Goal: Task Accomplishment & Management: Manage account settings

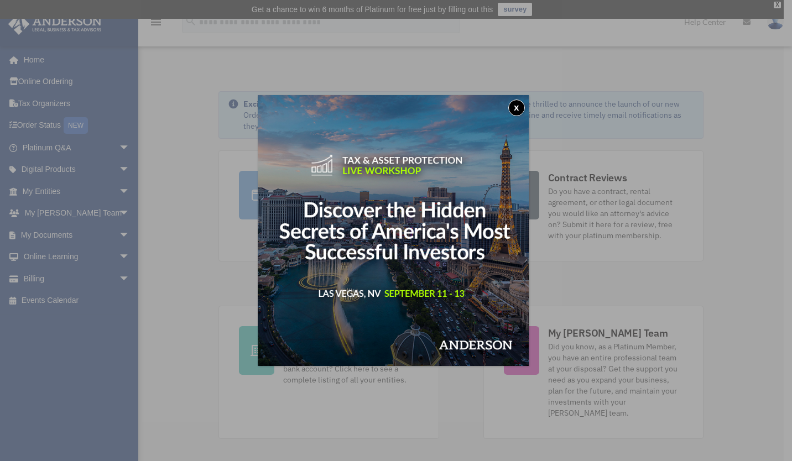
click at [516, 108] on button "x" at bounding box center [516, 108] width 17 height 17
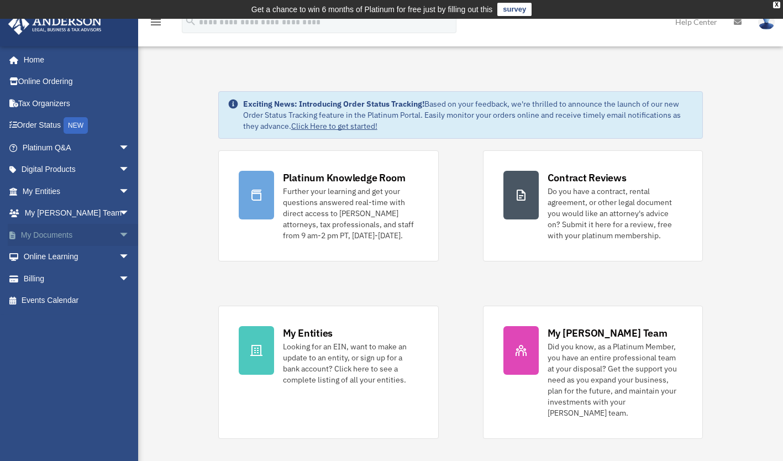
click at [119, 237] on span "arrow_drop_down" at bounding box center [130, 235] width 22 height 23
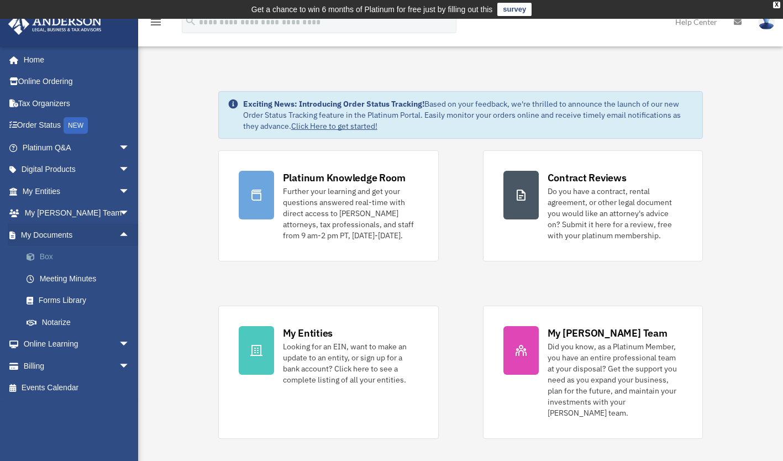
click at [58, 259] on link "Box" at bounding box center [80, 257] width 131 height 22
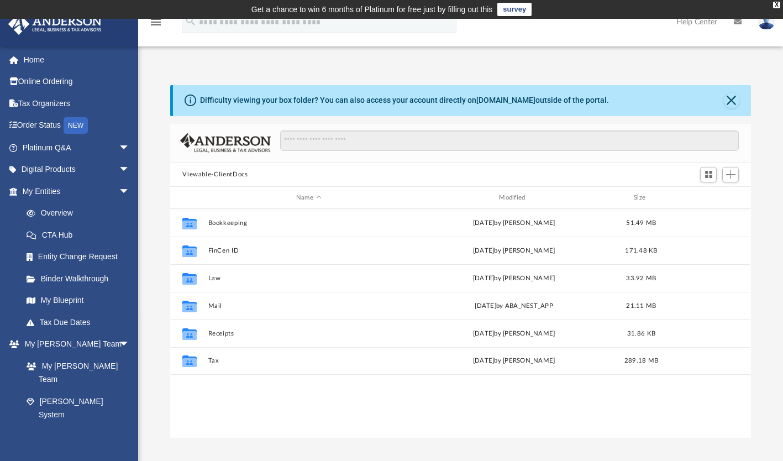
scroll to position [243, 572]
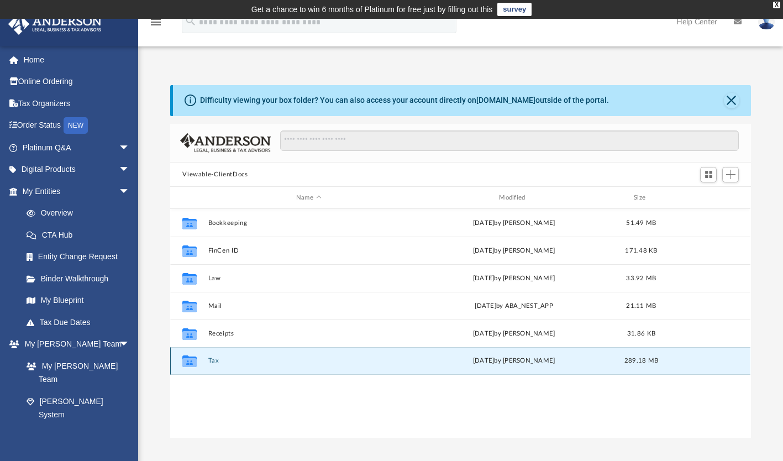
click at [218, 358] on button "Tax" at bounding box center [308, 361] width 201 height 7
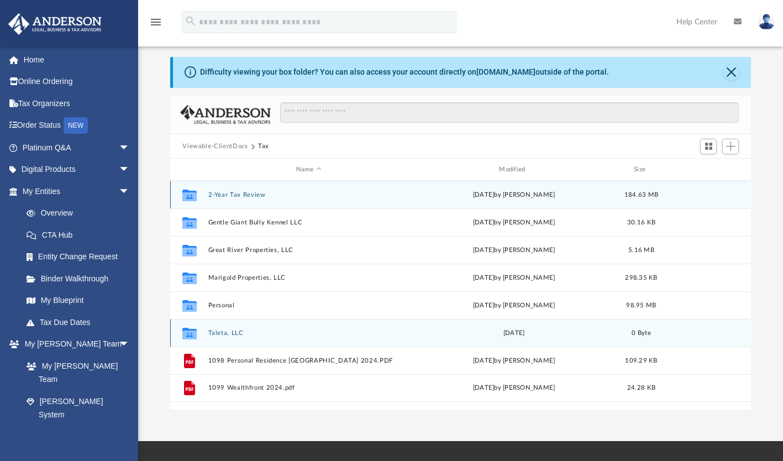
scroll to position [11, 0]
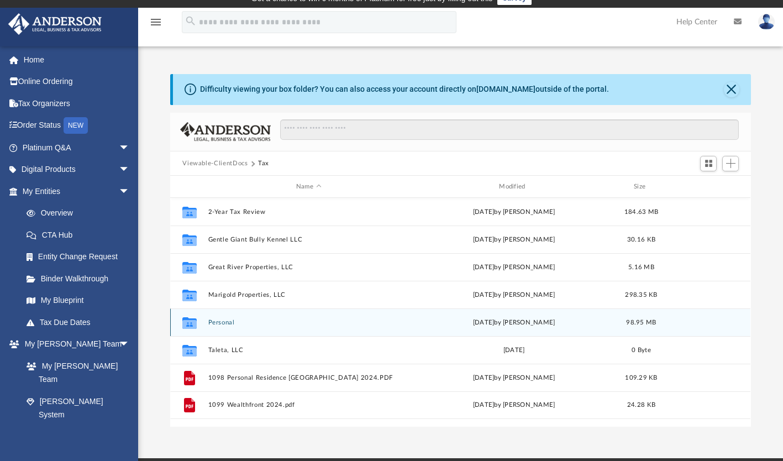
click at [224, 320] on button "Personal" at bounding box center [308, 322] width 201 height 7
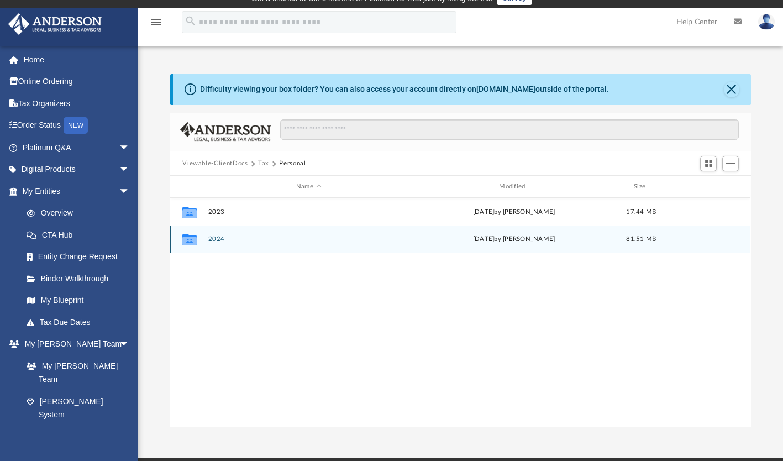
click at [212, 239] on button "2024" at bounding box center [308, 239] width 201 height 7
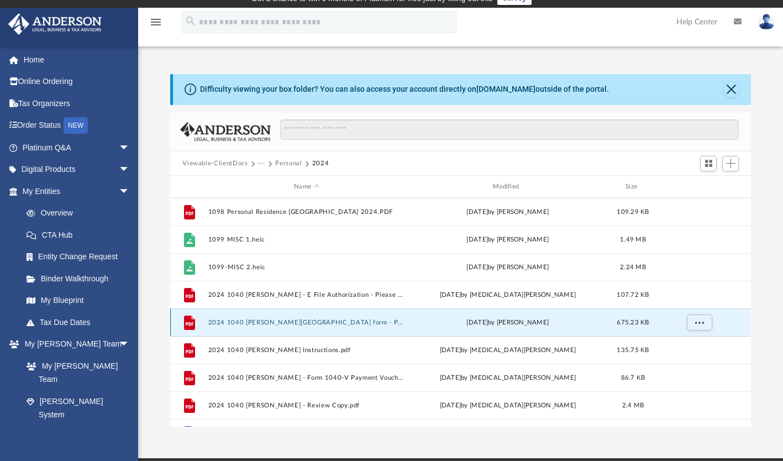
click at [317, 321] on button "2024 1040 [PERSON_NAME][GEOGRAPHIC_DATA] form - Print, Sign & Mail.pdf" at bounding box center [306, 322] width 197 height 7
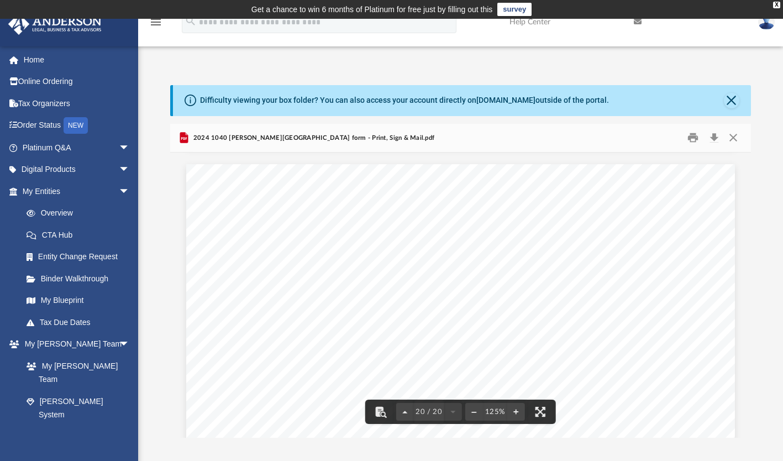
scroll to position [15052, 0]
click at [739, 138] on button "Close" at bounding box center [734, 137] width 20 height 17
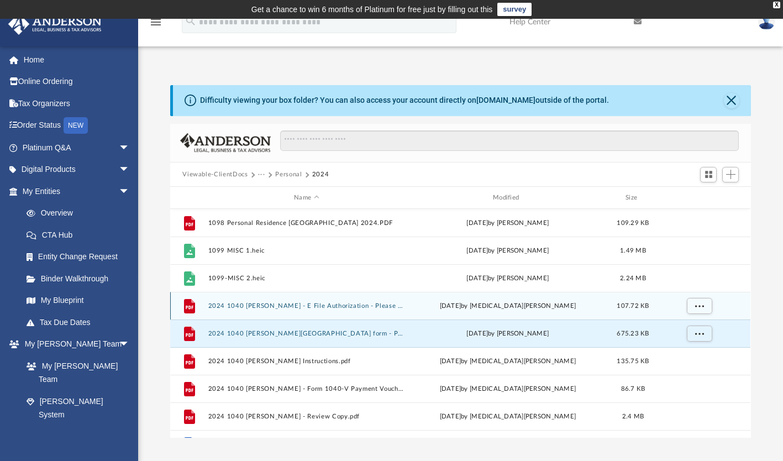
click at [351, 307] on button "2024 1040 [PERSON_NAME] - E File Authorization - Please Sign.pdf" at bounding box center [306, 305] width 197 height 7
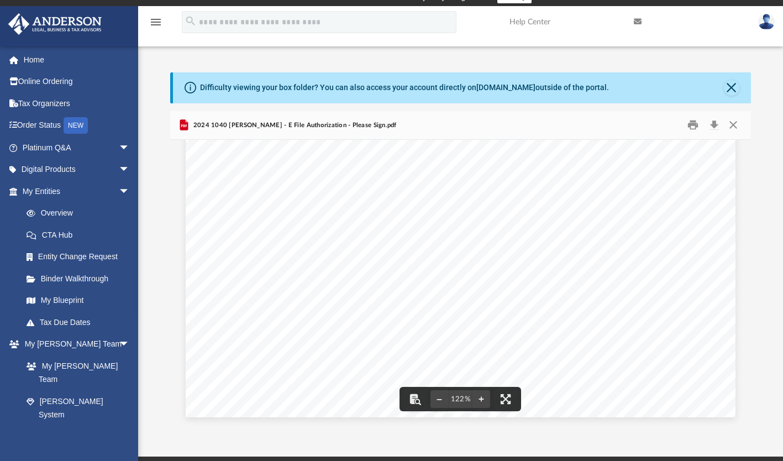
scroll to position [12, 0]
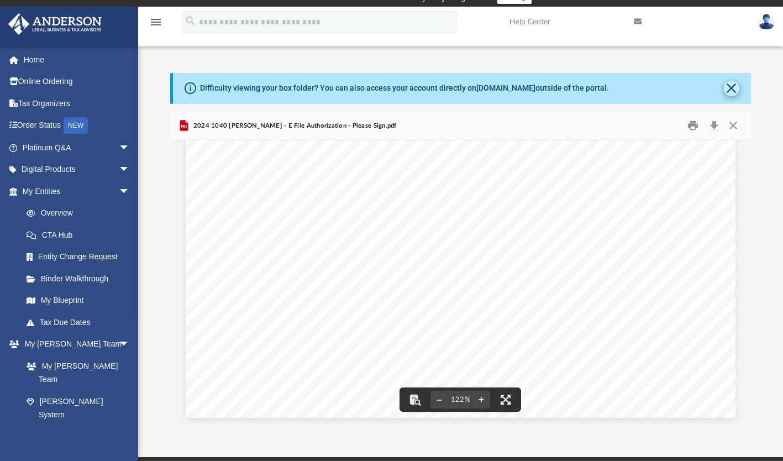
click at [728, 88] on button "Close" at bounding box center [731, 88] width 15 height 15
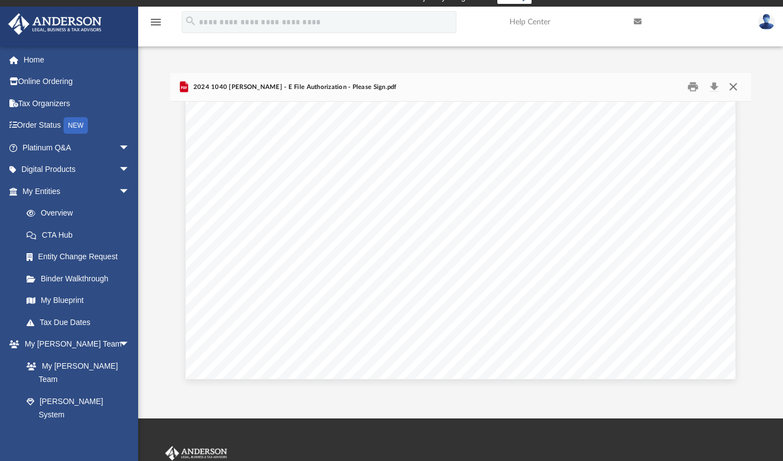
click at [730, 86] on button "Close" at bounding box center [734, 87] width 20 height 17
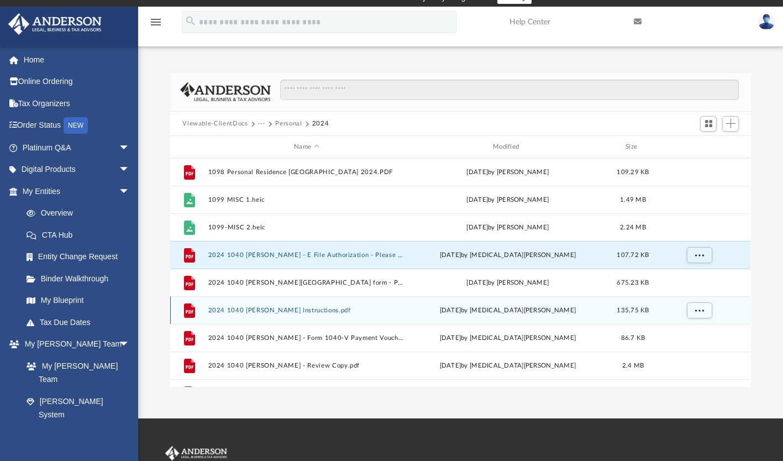
click at [330, 311] on button "2024 1040 [PERSON_NAME] Instructions.pdf" at bounding box center [306, 310] width 197 height 7
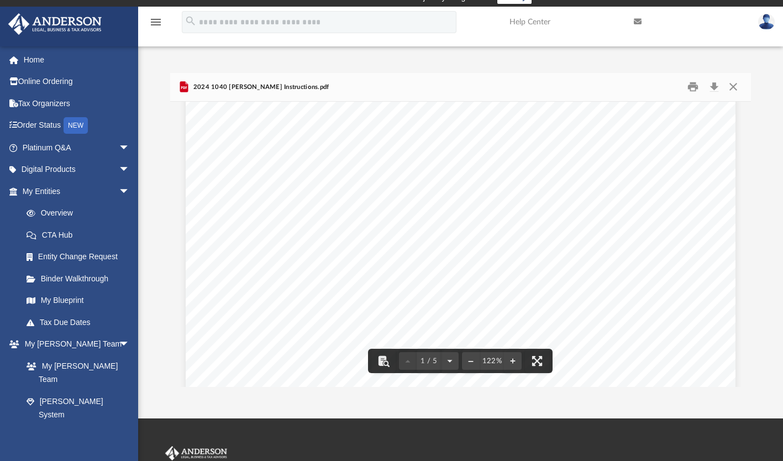
scroll to position [401, 0]
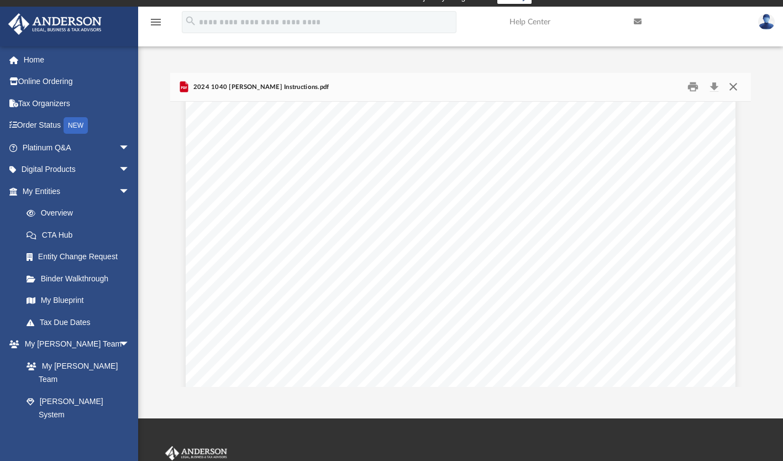
click at [731, 89] on button "Close" at bounding box center [734, 87] width 20 height 17
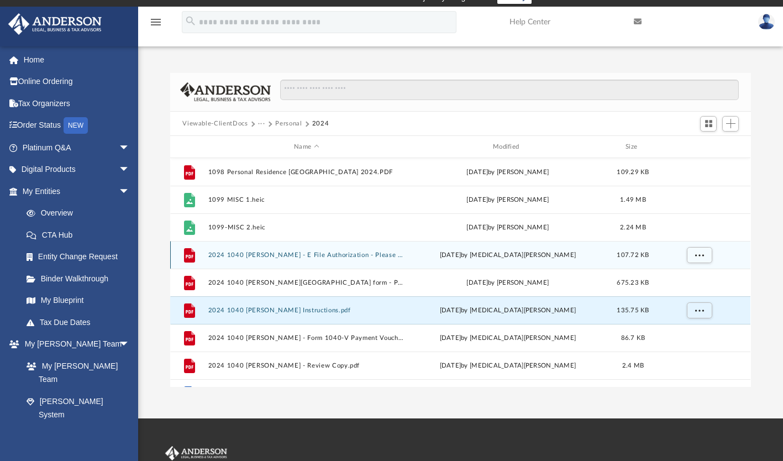
click at [239, 254] on button "2024 1040 [PERSON_NAME] - E File Authorization - Please Sign.pdf" at bounding box center [306, 255] width 197 height 7
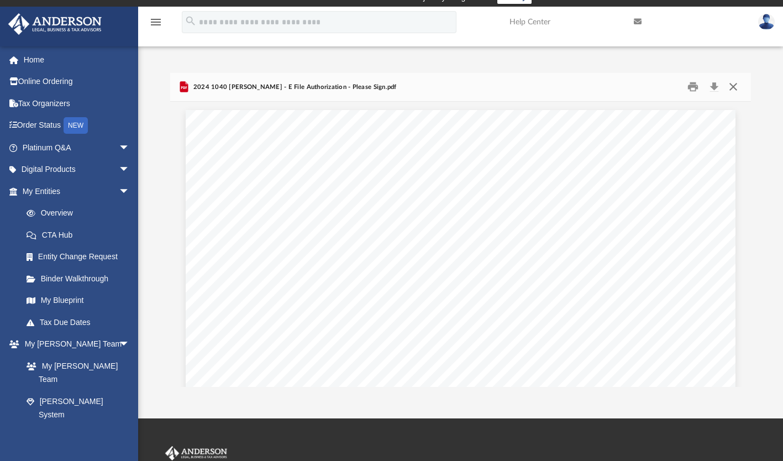
click at [735, 92] on button "Close" at bounding box center [734, 87] width 20 height 17
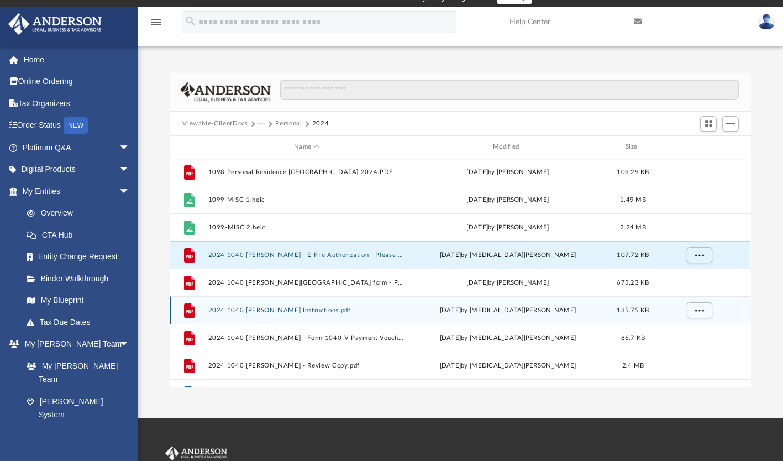
click at [262, 296] on div "File 2024 1040 [PERSON_NAME] Instructions.pdf [DATE] by [MEDICAL_DATA][PERSON_N…" at bounding box center [460, 310] width 581 height 28
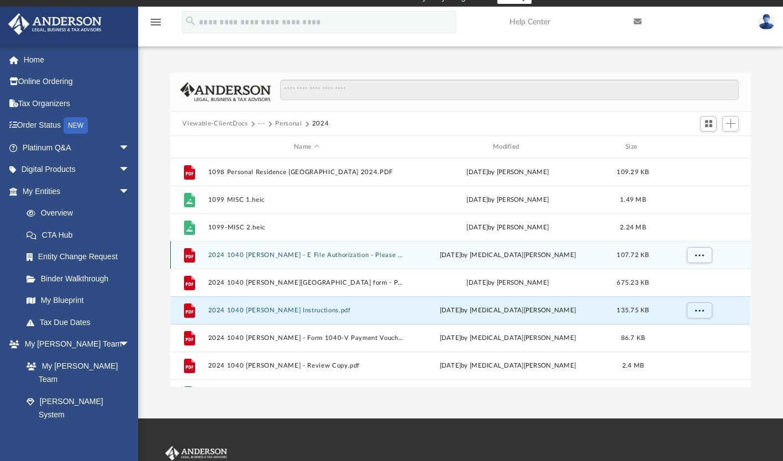
click at [248, 266] on div "File 2024 1040 [PERSON_NAME] - E File Authorization - Please Sign.pdf [DATE] by…" at bounding box center [460, 255] width 581 height 28
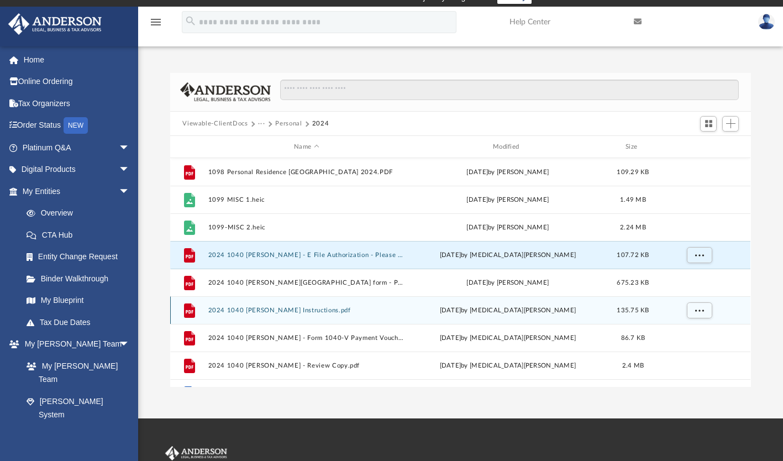
click at [291, 312] on button "2024 1040 [PERSON_NAME] Instructions.pdf" at bounding box center [306, 310] width 197 height 7
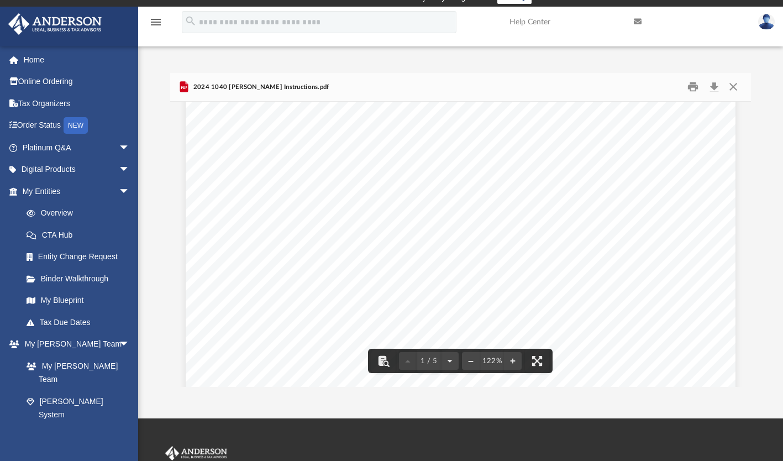
scroll to position [405, 0]
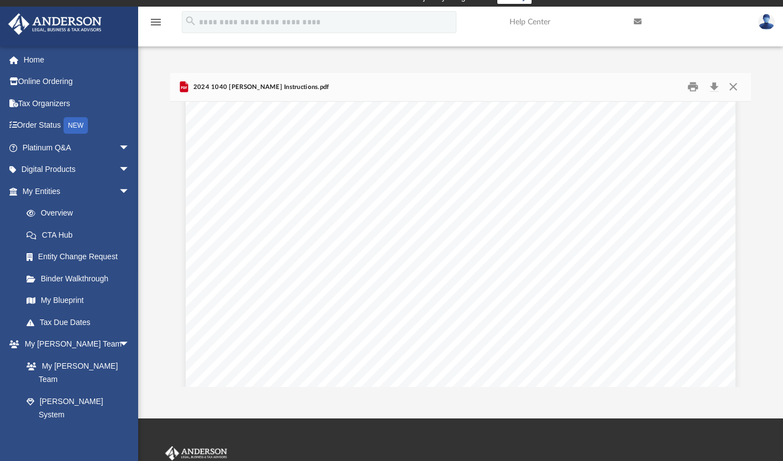
click at [765, 70] on div "Difficulty viewing your box folder? You can also access your account directly o…" at bounding box center [460, 219] width 645 height 338
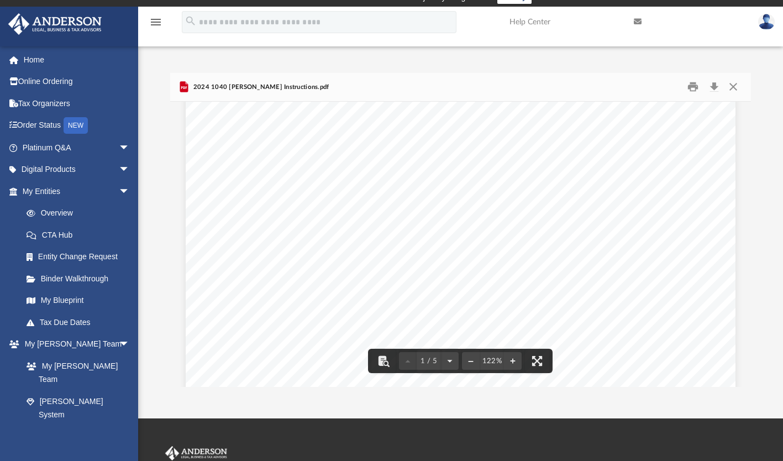
scroll to position [0, 0]
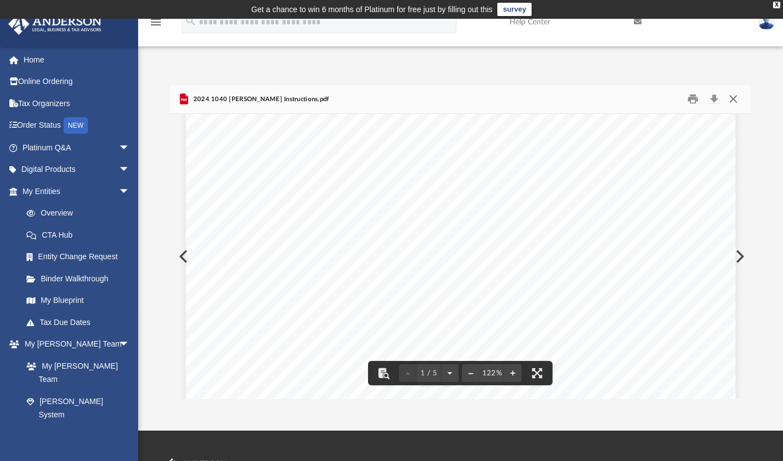
click at [731, 96] on button "Close" at bounding box center [734, 99] width 20 height 17
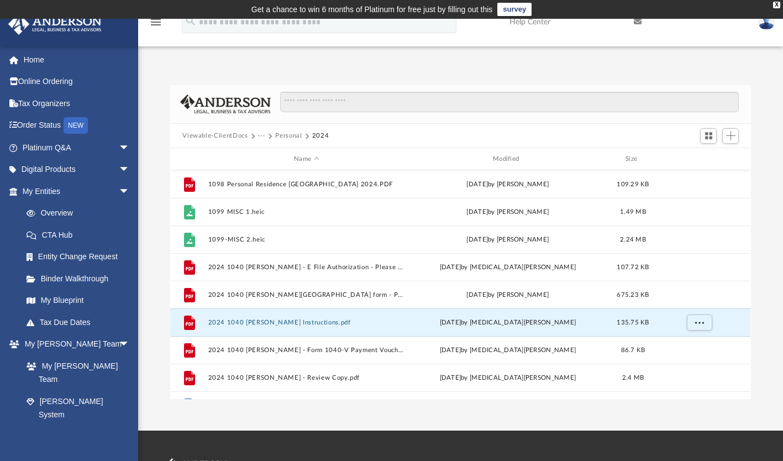
click at [222, 133] on button "Viewable-ClientDocs" at bounding box center [214, 136] width 65 height 10
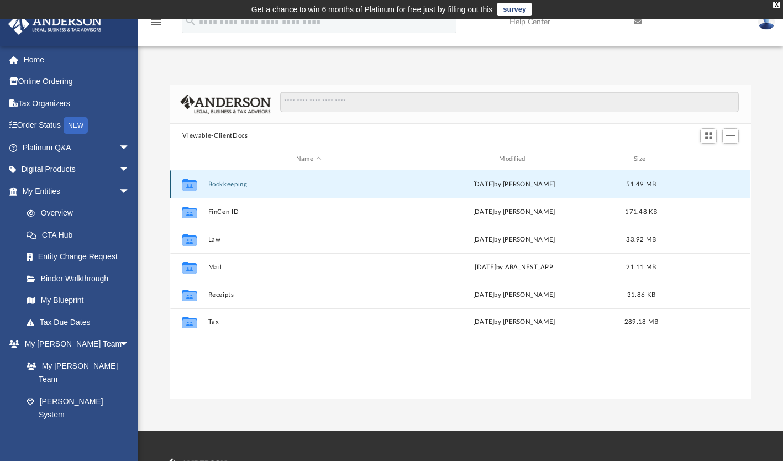
click at [232, 181] on button "Bookkeeping" at bounding box center [308, 184] width 201 height 7
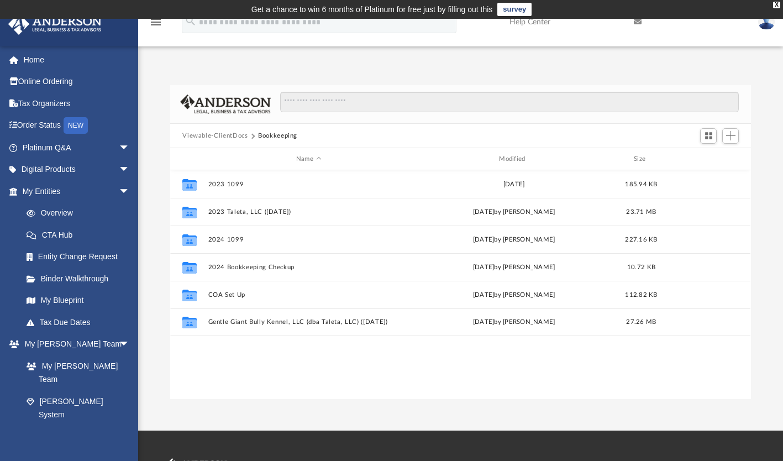
drag, startPoint x: 707, startPoint y: 137, endPoint x: 586, endPoint y: 119, distance: 122.8
click at [586, 119] on div at bounding box center [505, 108] width 468 height 32
click at [706, 139] on span "Switch to Grid View" at bounding box center [708, 135] width 9 height 9
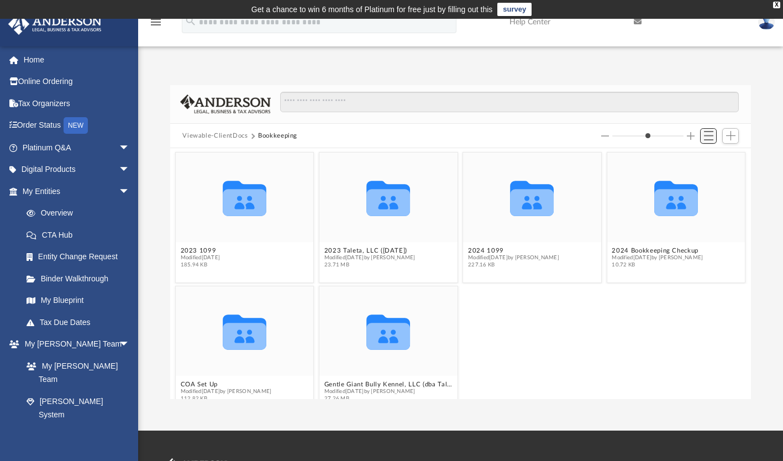
scroll to position [243, 572]
click at [706, 139] on span "Switch to List View" at bounding box center [708, 135] width 9 height 9
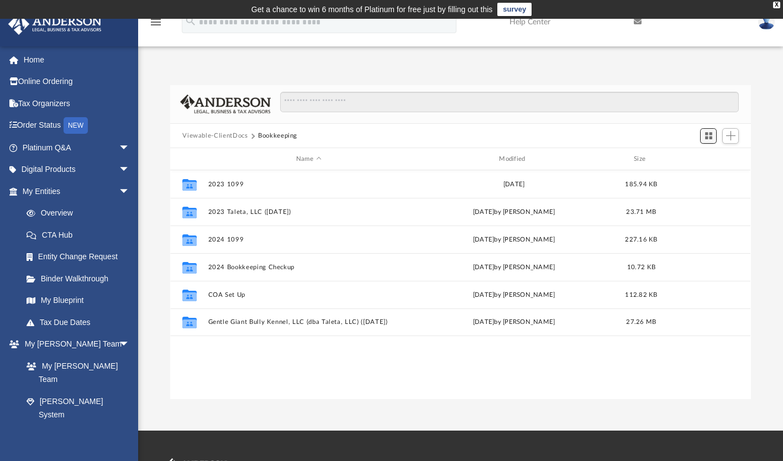
click at [706, 139] on span "Switch to Grid View" at bounding box center [708, 135] width 9 height 9
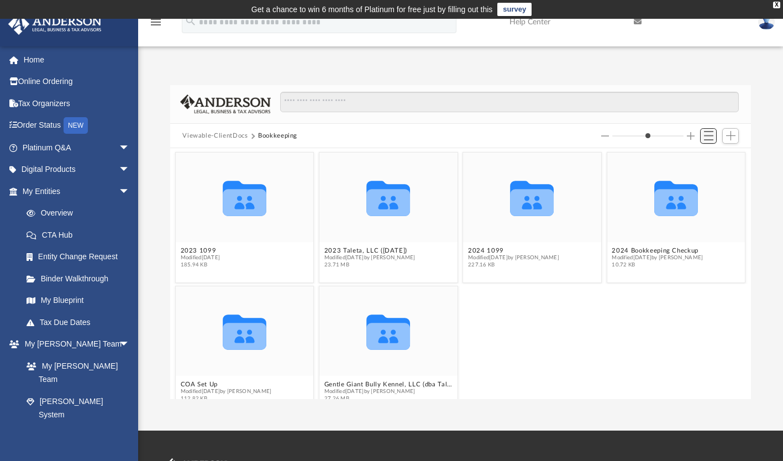
click at [706, 139] on span "Switch to List View" at bounding box center [708, 135] width 9 height 9
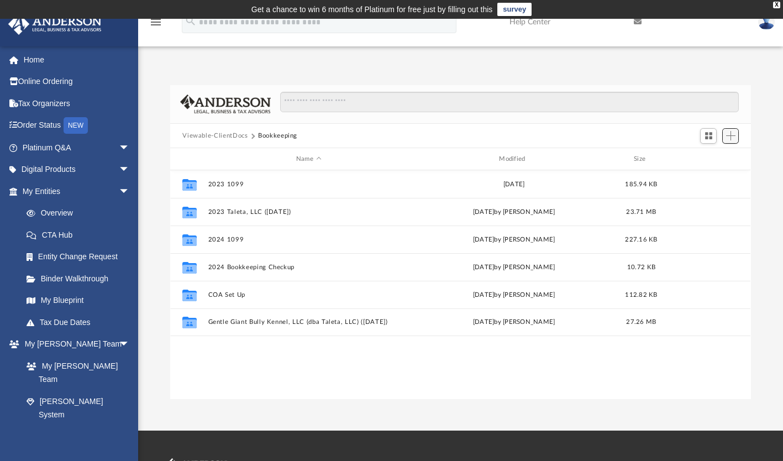
click at [727, 137] on span "Add" at bounding box center [731, 135] width 9 height 9
click at [716, 175] on li "New Folder" at bounding box center [715, 175] width 35 height 12
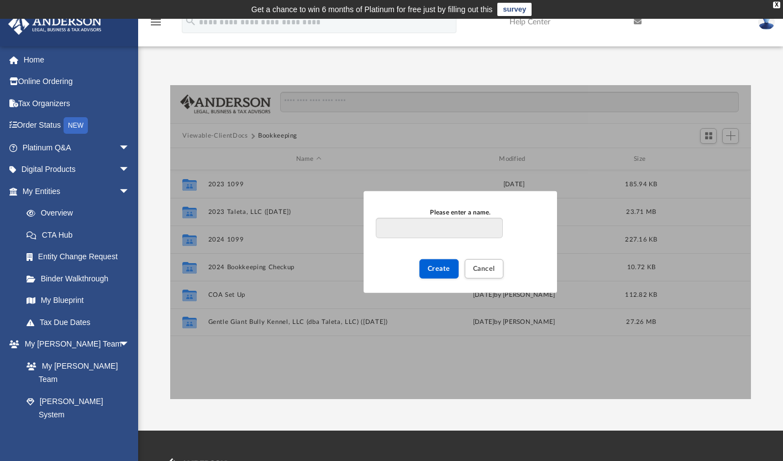
type input "*"
type input "**********"
click at [445, 269] on span "Create" at bounding box center [439, 268] width 23 height 7
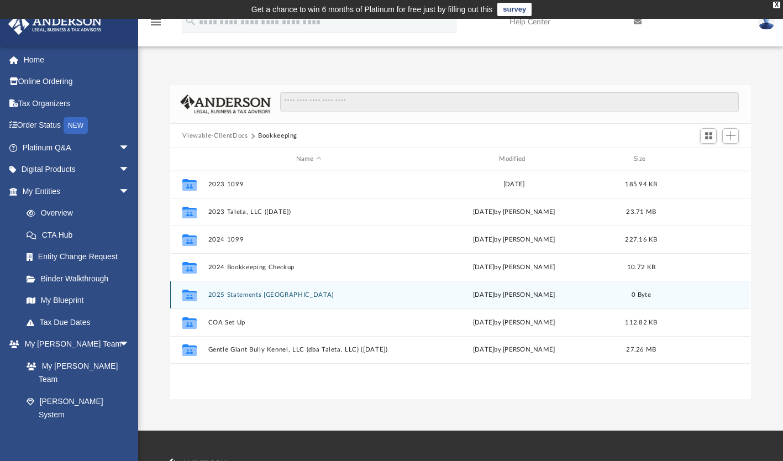
click at [241, 292] on button "2025 Statements [GEOGRAPHIC_DATA]" at bounding box center [308, 294] width 201 height 7
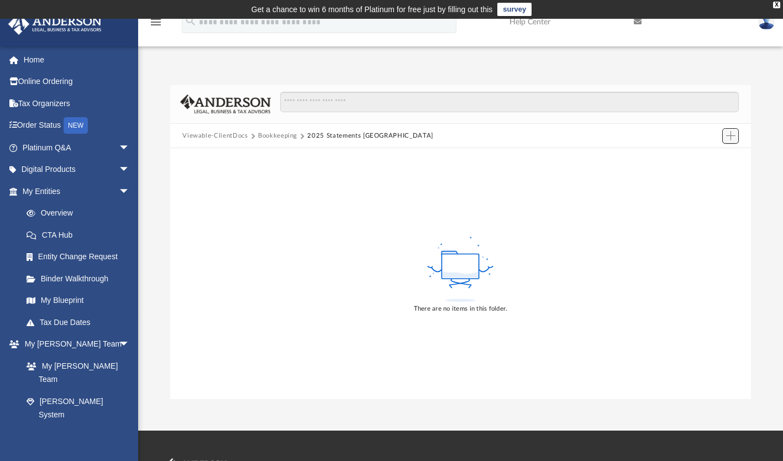
click at [727, 137] on span "Add" at bounding box center [731, 135] width 9 height 9
click at [717, 157] on li "Upload" at bounding box center [715, 158] width 35 height 12
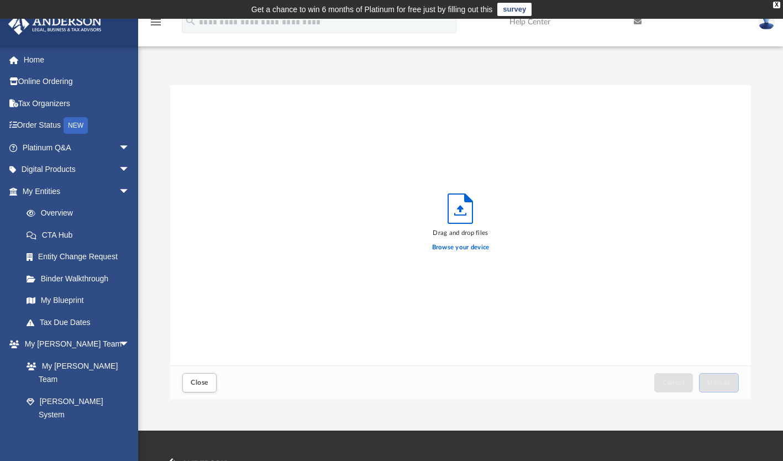
scroll to position [272, 572]
click at [453, 247] on label "Browse your device" at bounding box center [461, 248] width 58 height 10
click at [0, 0] on input "Browse your device" at bounding box center [0, 0] width 0 height 0
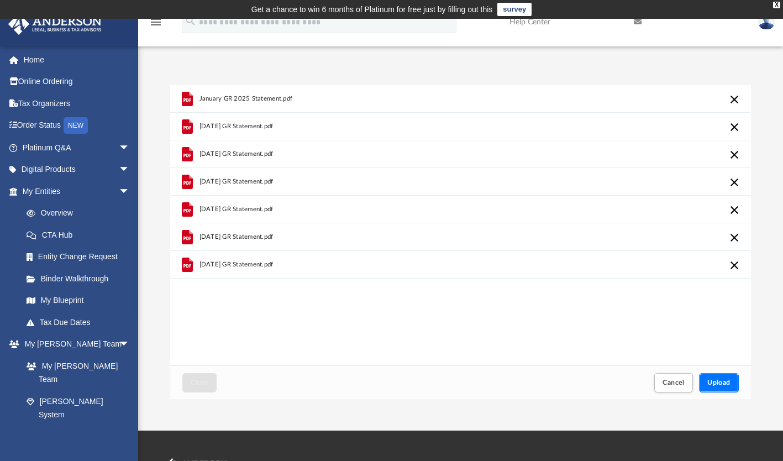
click at [722, 388] on button "Upload" at bounding box center [719, 382] width 40 height 19
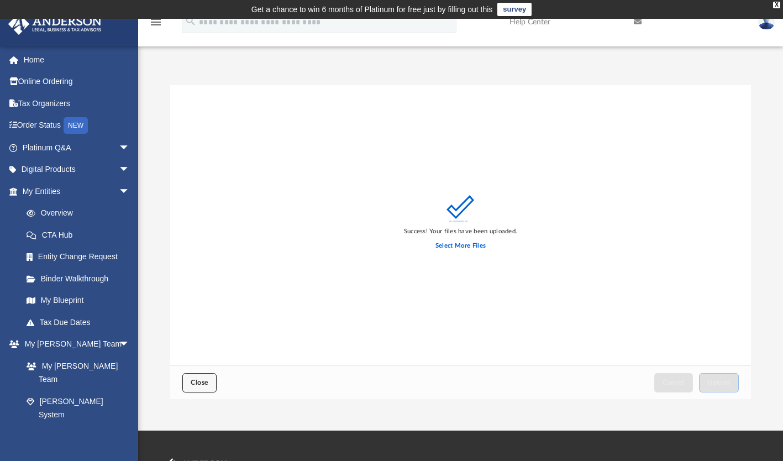
click at [204, 375] on button "Close" at bounding box center [199, 382] width 34 height 19
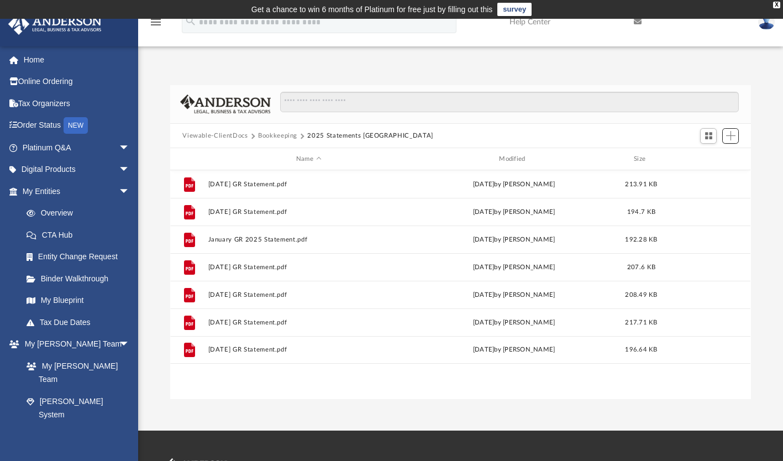
scroll to position [243, 572]
click at [267, 137] on button "Bookkeeping" at bounding box center [277, 136] width 39 height 10
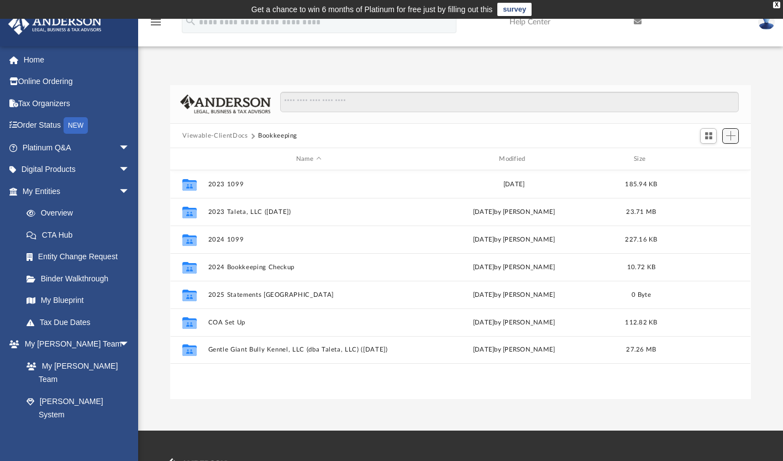
click at [727, 137] on span "Add" at bounding box center [731, 135] width 9 height 9
click at [706, 176] on li "New Folder" at bounding box center [715, 175] width 35 height 12
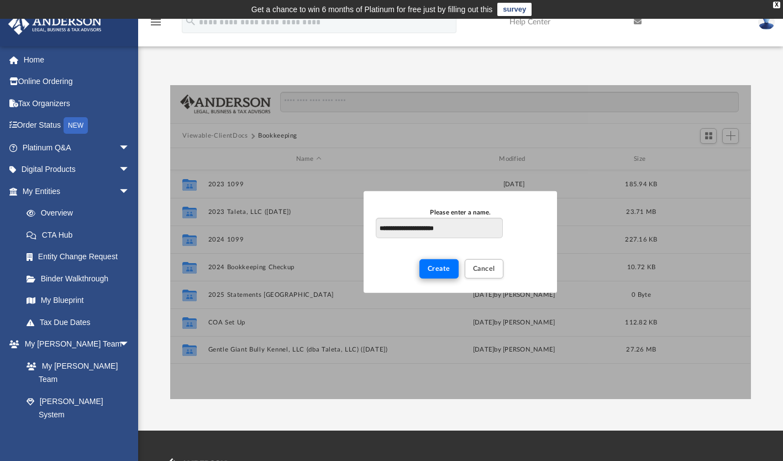
type input "**********"
click at [434, 271] on span "Create" at bounding box center [439, 268] width 23 height 7
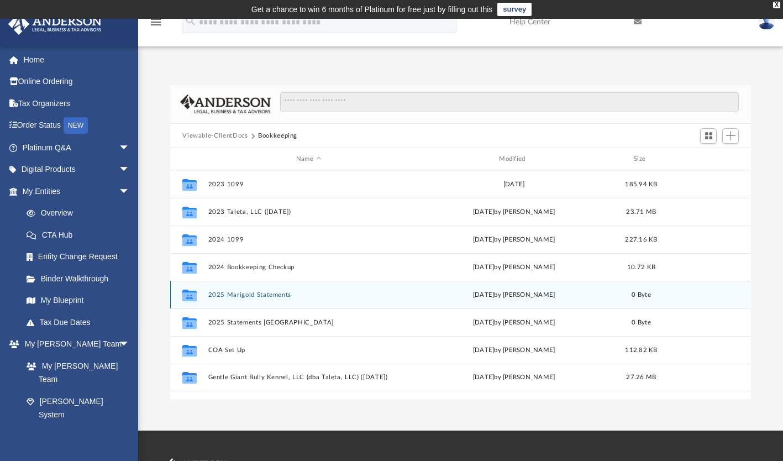
click at [245, 301] on div "Collaborated Folder 2025 Marigold Statements [DATE] by [PERSON_NAME] 0 Byte" at bounding box center [460, 295] width 581 height 28
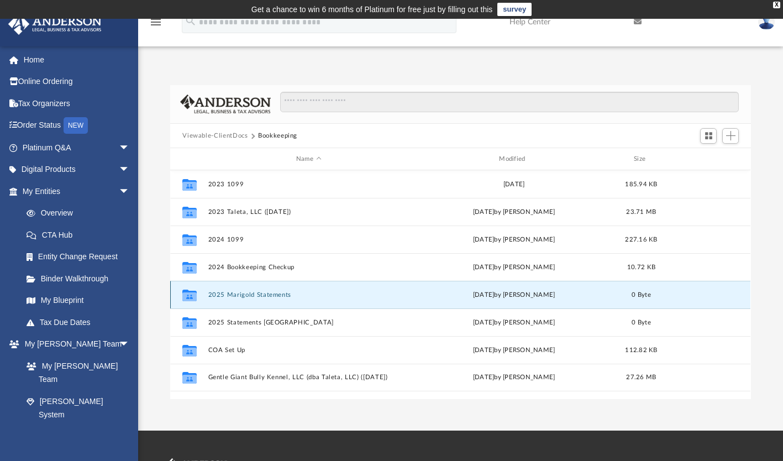
click at [241, 293] on button "2025 Marigold Statements" at bounding box center [308, 294] width 201 height 7
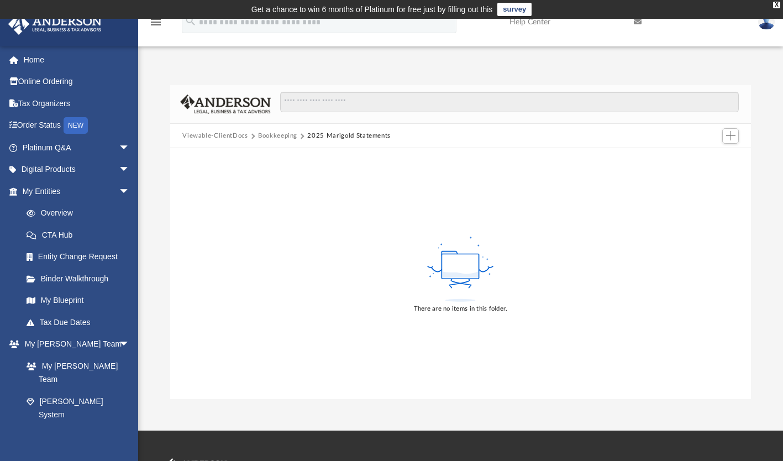
scroll to position [2, 0]
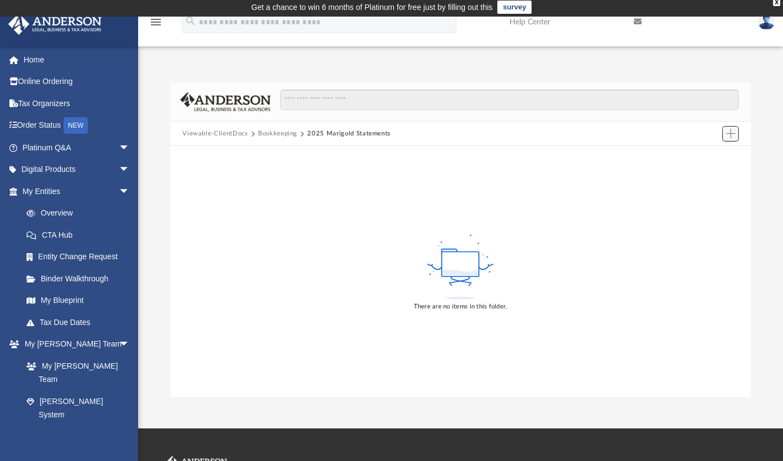
click at [731, 133] on span "Add" at bounding box center [731, 133] width 9 height 9
click at [706, 159] on li "Upload" at bounding box center [715, 155] width 35 height 12
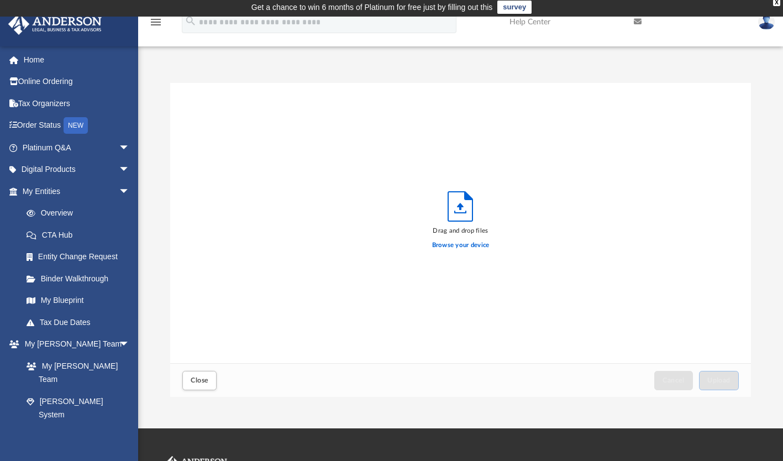
scroll to position [272, 572]
click at [451, 245] on label "Browse your device" at bounding box center [461, 246] width 58 height 10
click at [0, 0] on input "Browse your device" at bounding box center [0, 0] width 0 height 0
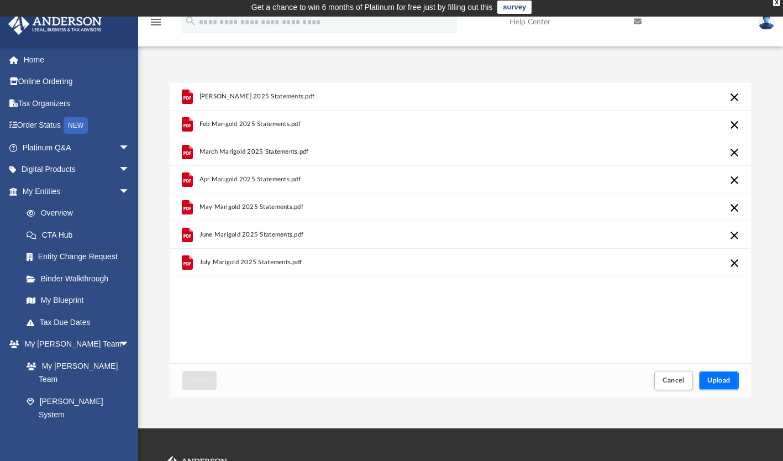
click at [731, 387] on button "Upload" at bounding box center [719, 380] width 40 height 19
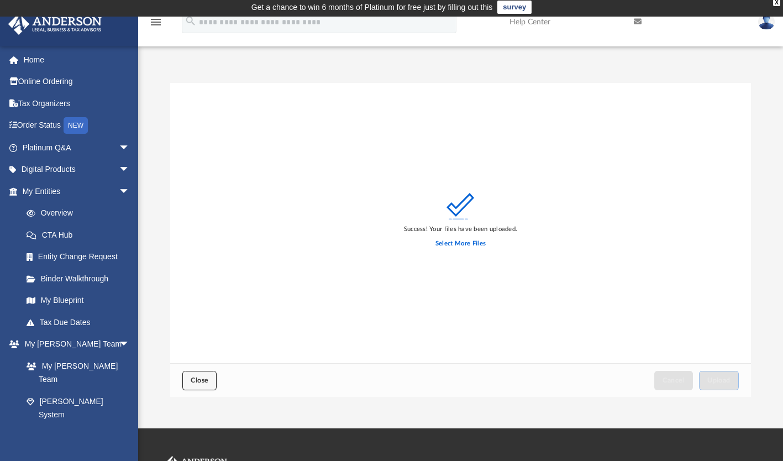
click at [210, 377] on button "Close" at bounding box center [199, 380] width 34 height 19
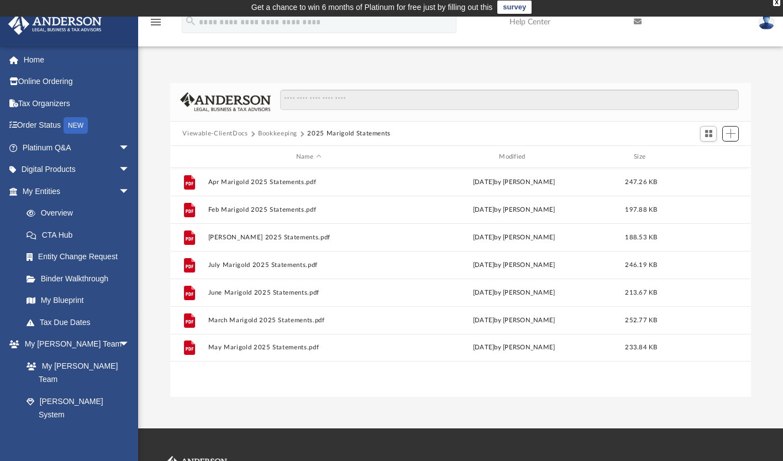
scroll to position [243, 572]
click at [277, 130] on button "Bookkeeping" at bounding box center [277, 134] width 39 height 10
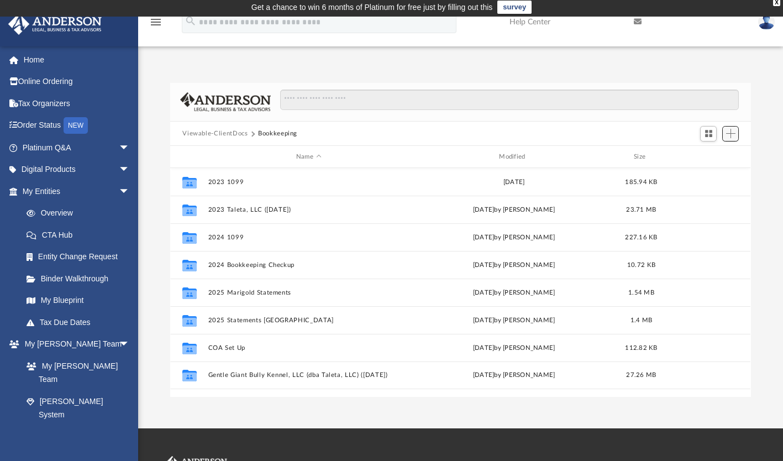
click at [734, 134] on span "Add" at bounding box center [731, 133] width 9 height 9
click at [709, 171] on li "New Folder" at bounding box center [715, 173] width 35 height 12
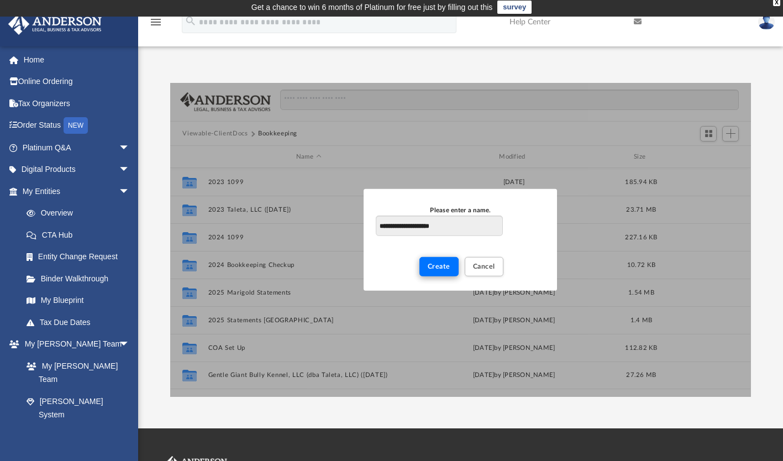
type input "**********"
click at [438, 269] on span "Create" at bounding box center [439, 266] width 23 height 7
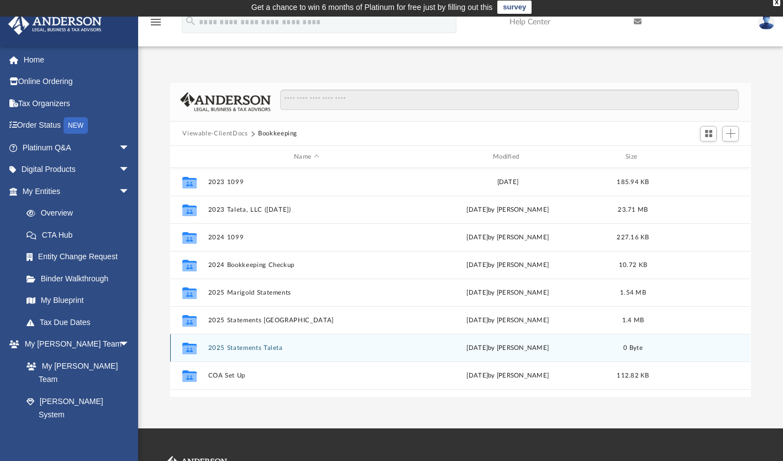
click at [284, 340] on div "Collaborated Folder 2025 Statements Taleta [DATE] by [PERSON_NAME] 0 Byte" at bounding box center [460, 348] width 581 height 28
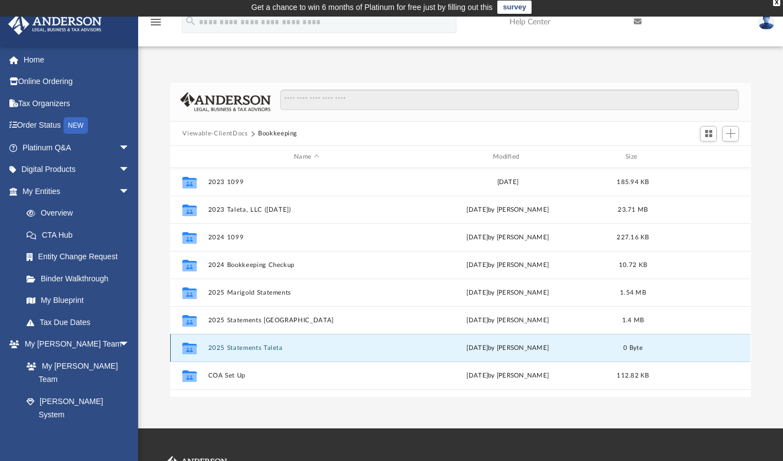
click at [248, 346] on button "2025 Statements Taleta" at bounding box center [306, 347] width 197 height 7
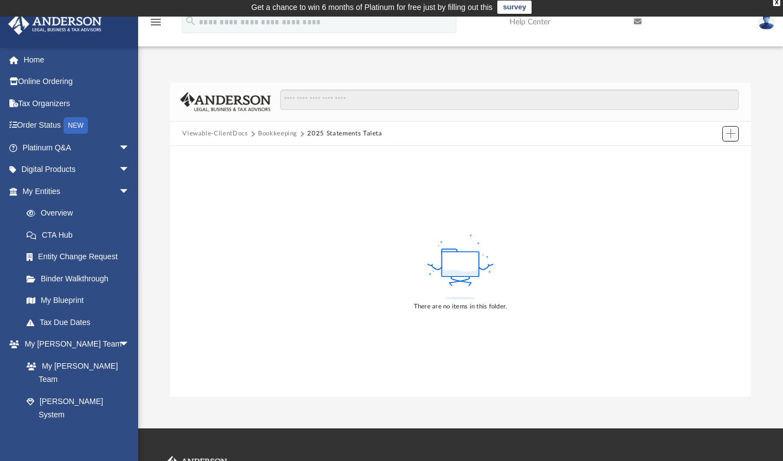
click at [735, 138] on button "Add" at bounding box center [731, 133] width 17 height 15
click at [713, 150] on li "Upload" at bounding box center [715, 155] width 35 height 12
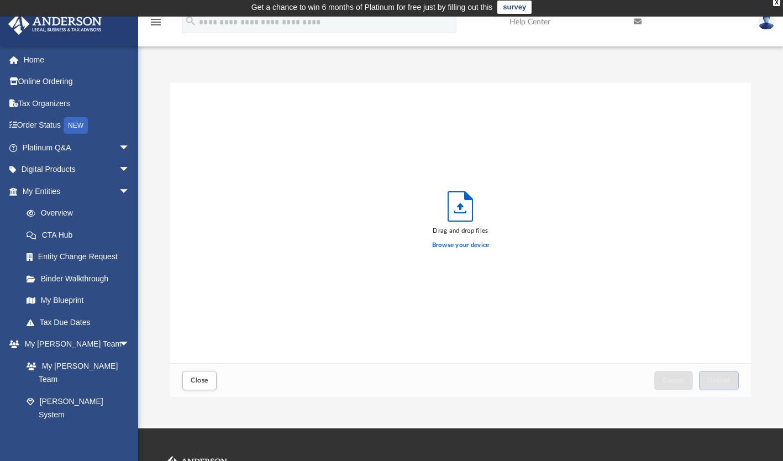
scroll to position [272, 572]
click at [469, 243] on label "Browse your device" at bounding box center [461, 246] width 58 height 10
click at [0, 0] on input "Browse your device" at bounding box center [0, 0] width 0 height 0
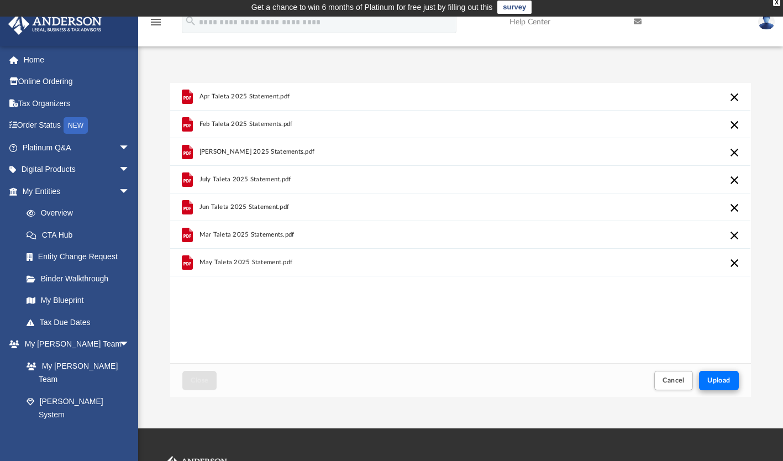
scroll to position [0, 0]
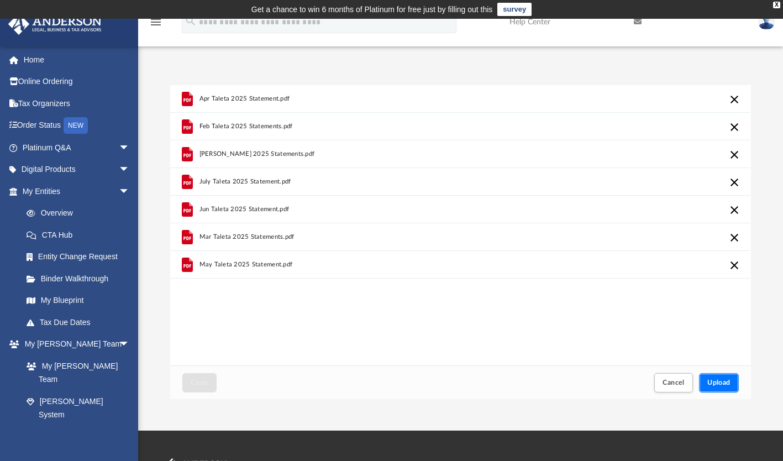
click at [725, 378] on button "Upload" at bounding box center [719, 382] width 40 height 19
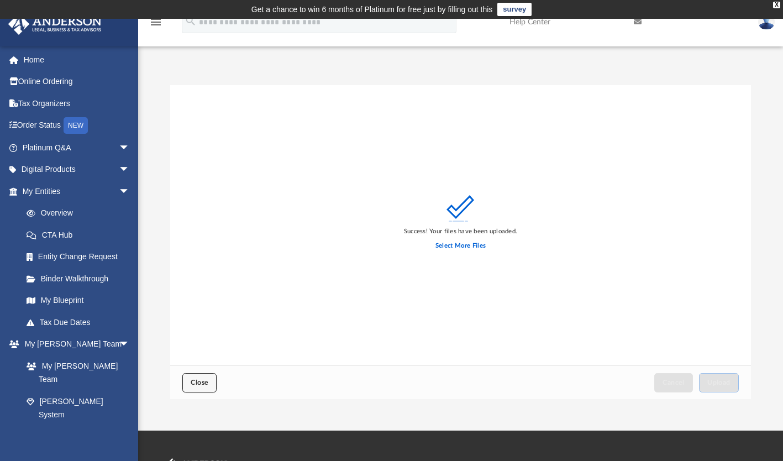
click at [195, 388] on button "Close" at bounding box center [199, 382] width 34 height 19
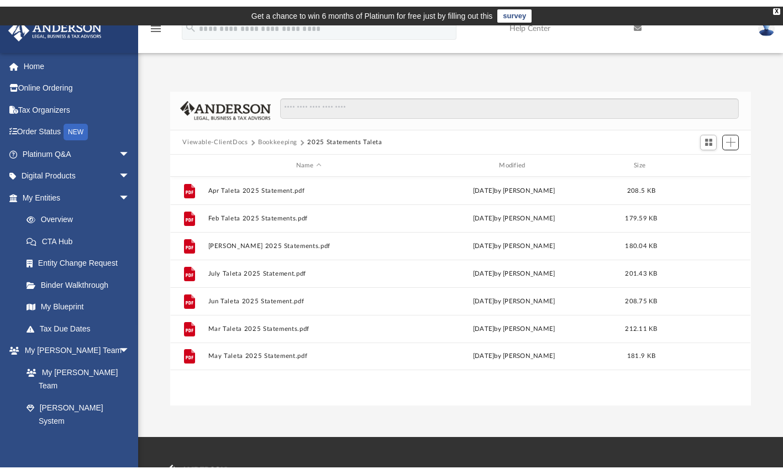
scroll to position [243, 572]
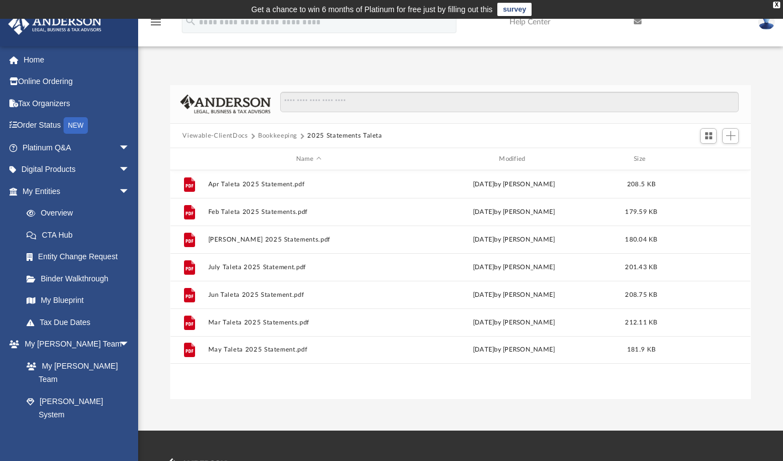
click at [281, 136] on button "Bookkeeping" at bounding box center [277, 136] width 39 height 10
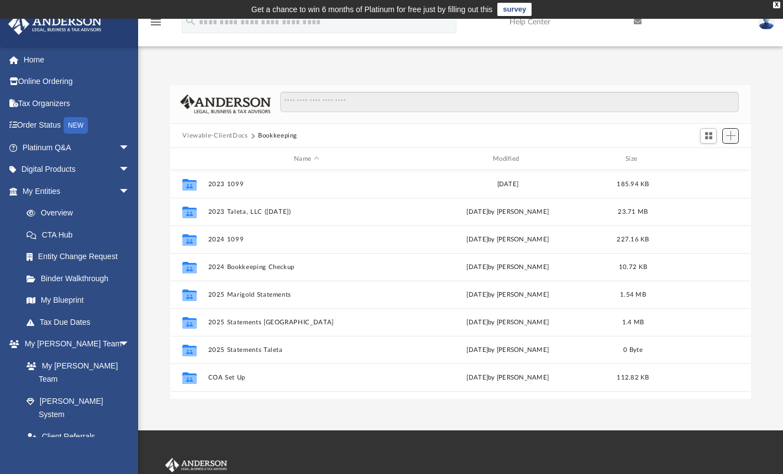
click at [727, 135] on span "Add" at bounding box center [731, 135] width 9 height 9
click at [717, 156] on li "Upload" at bounding box center [715, 158] width 35 height 12
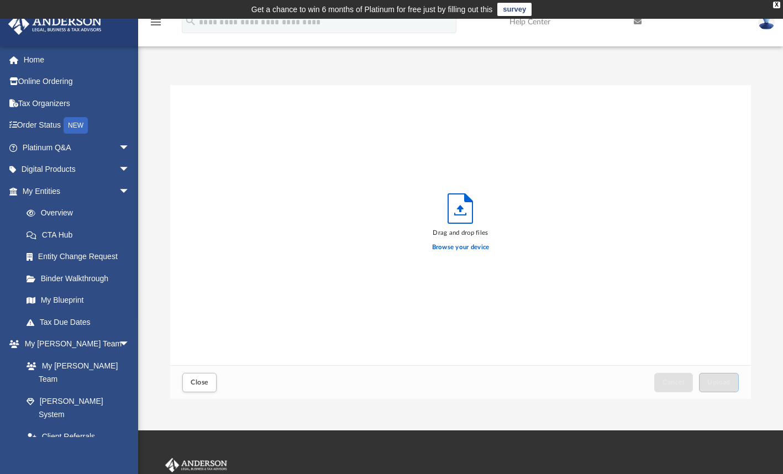
scroll to position [272, 572]
click at [186, 388] on button "Close" at bounding box center [199, 382] width 34 height 19
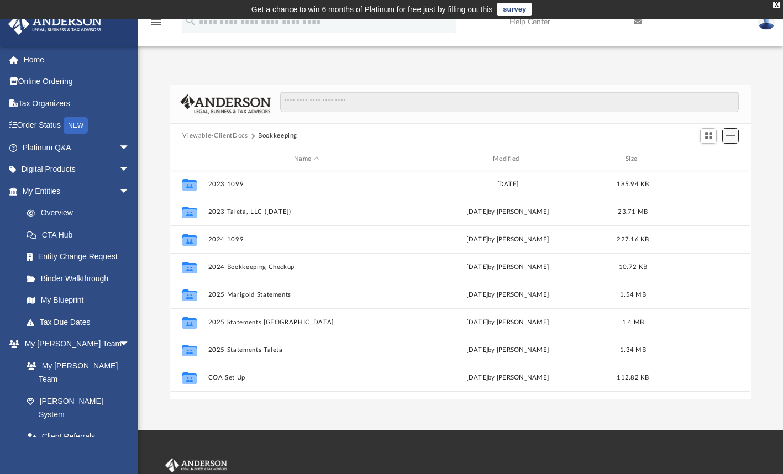
click at [736, 134] on button "Add" at bounding box center [731, 135] width 17 height 15
click at [710, 173] on li "New Folder" at bounding box center [715, 175] width 35 height 12
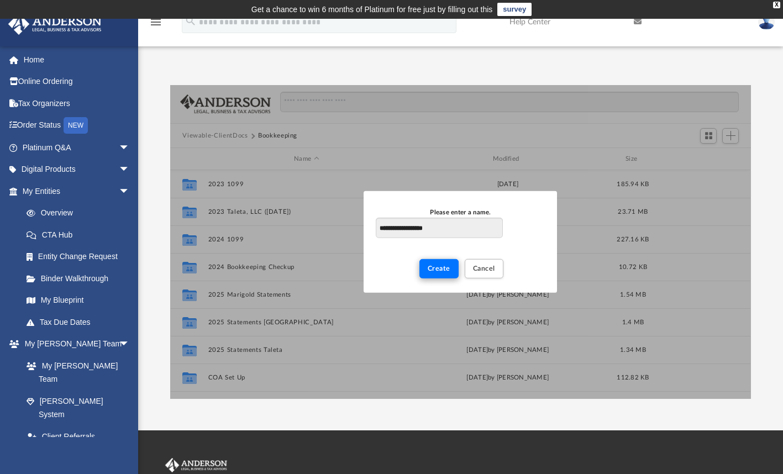
type input "**********"
click at [436, 271] on span "Create" at bounding box center [439, 268] width 23 height 7
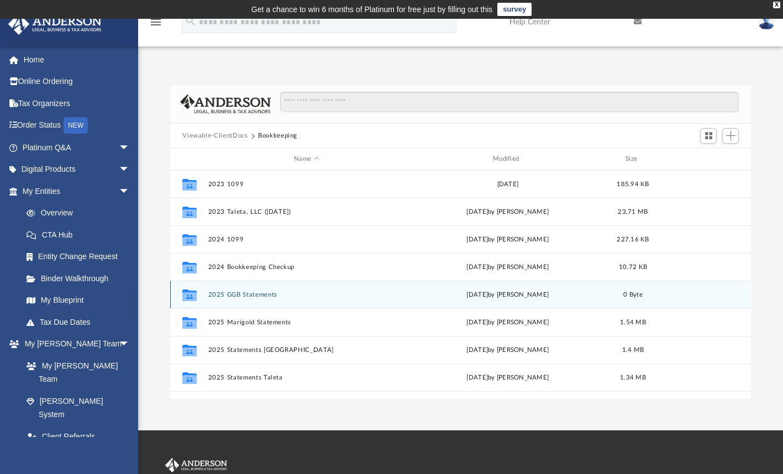
click at [289, 295] on button "2025 GGB Statements" at bounding box center [306, 294] width 197 height 7
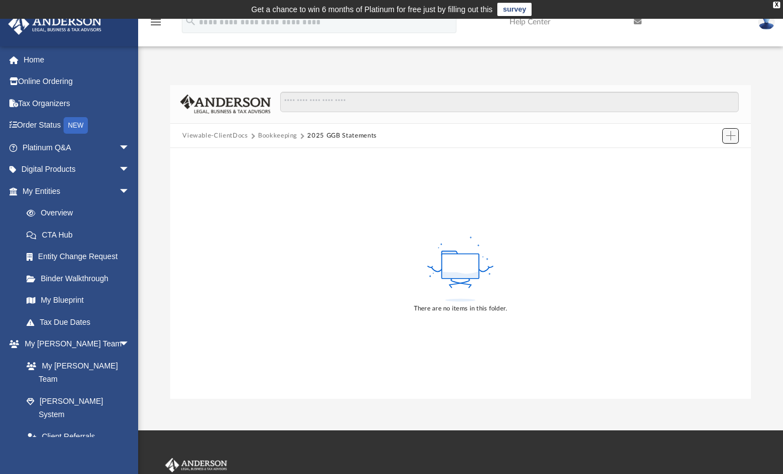
click at [730, 132] on span "Add" at bounding box center [731, 135] width 9 height 9
click at [703, 155] on li "Upload" at bounding box center [715, 158] width 35 height 12
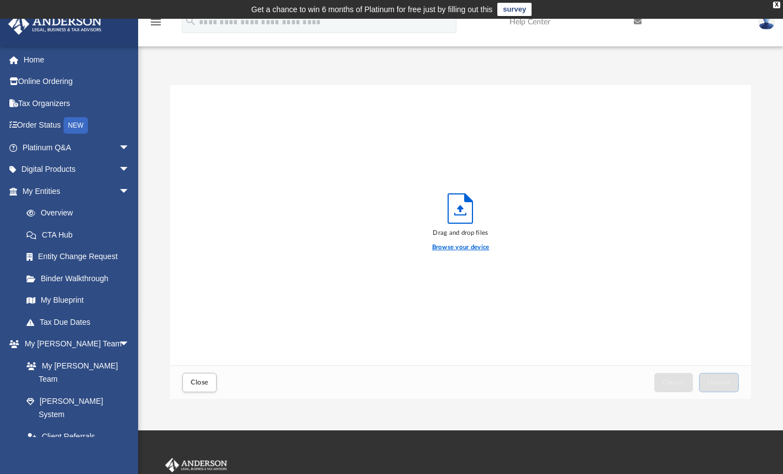
click at [461, 248] on label "Browse your device" at bounding box center [461, 248] width 58 height 10
click at [0, 0] on input "Browse your device" at bounding box center [0, 0] width 0 height 0
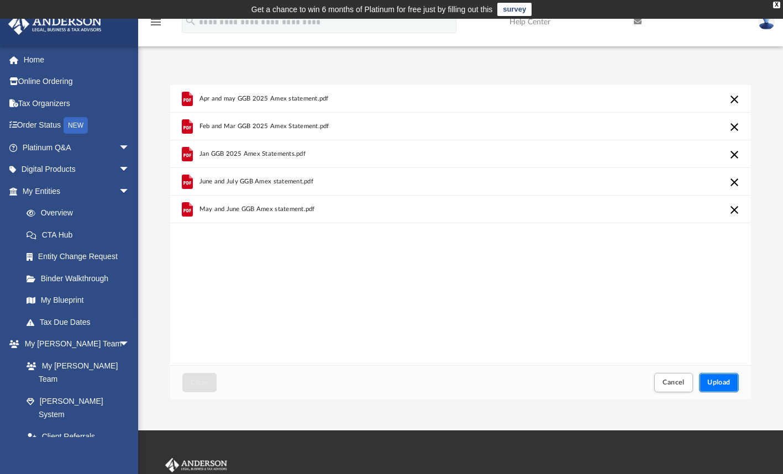
click at [730, 379] on span "Upload" at bounding box center [719, 382] width 23 height 7
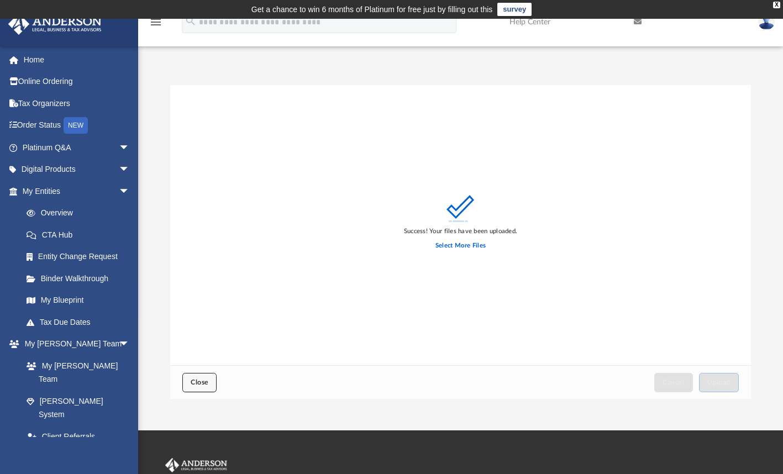
click at [198, 380] on span "Close" at bounding box center [200, 382] width 18 height 7
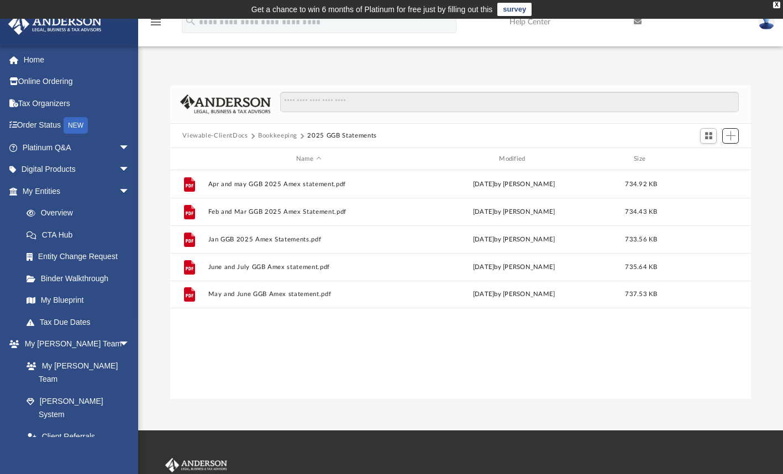
scroll to position [243, 572]
click at [279, 133] on button "Bookkeeping" at bounding box center [277, 136] width 39 height 10
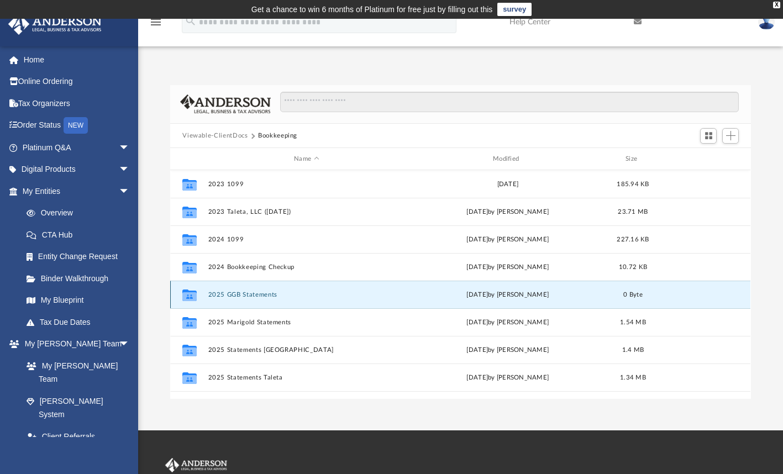
click at [260, 295] on button "2025 GGB Statements" at bounding box center [306, 294] width 197 height 7
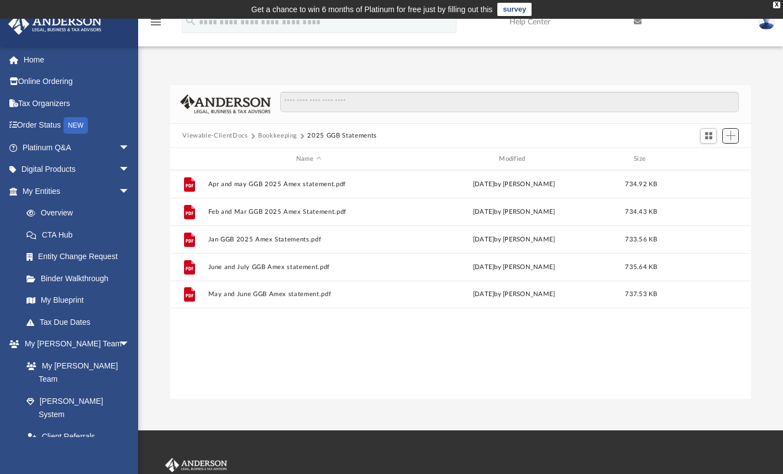
click at [731, 139] on span "Add" at bounding box center [731, 135] width 9 height 9
click at [706, 158] on li "Upload" at bounding box center [715, 158] width 35 height 12
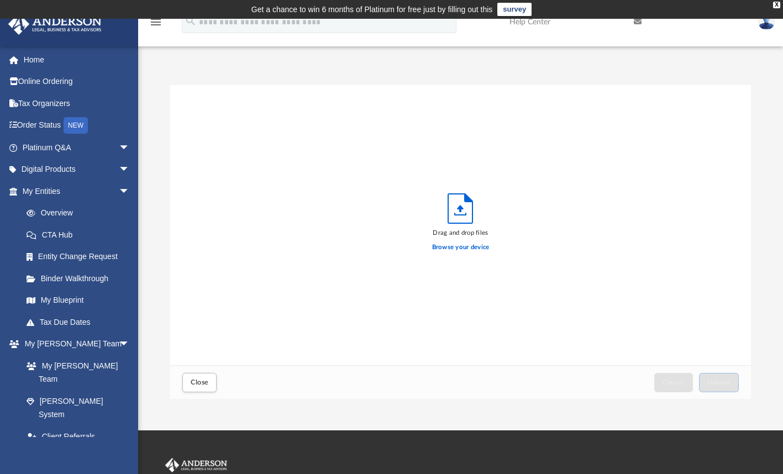
scroll to position [272, 572]
click at [436, 244] on label "Browse your device" at bounding box center [461, 248] width 58 height 10
click at [0, 0] on input "Browse your device" at bounding box center [0, 0] width 0 height 0
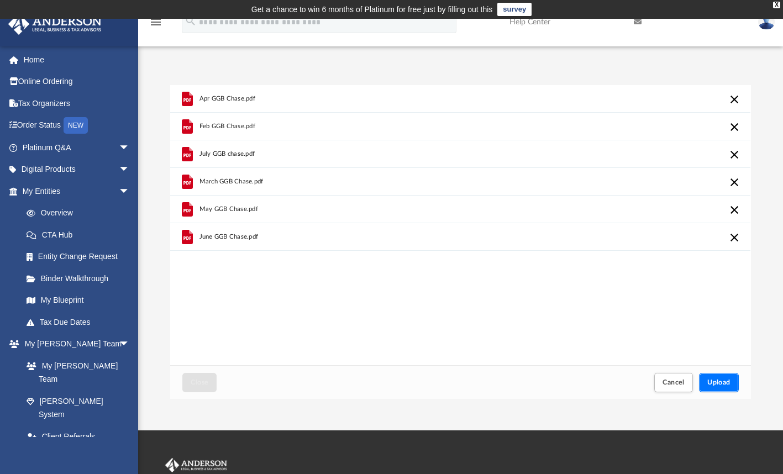
click at [725, 377] on button "Upload" at bounding box center [719, 382] width 40 height 19
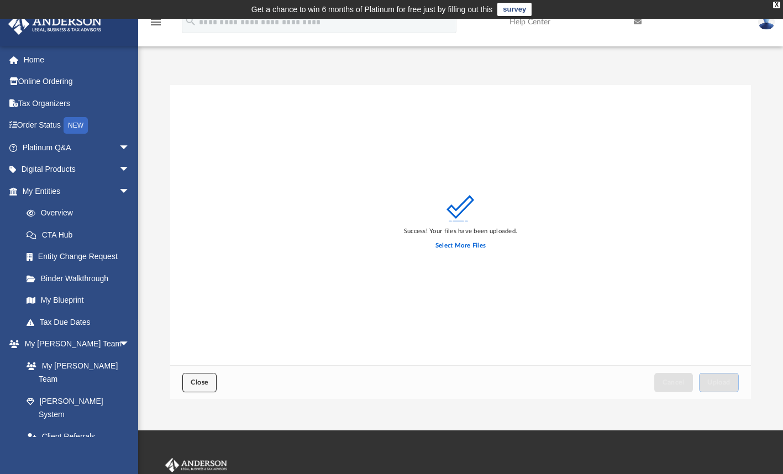
click at [197, 388] on button "Close" at bounding box center [199, 382] width 34 height 19
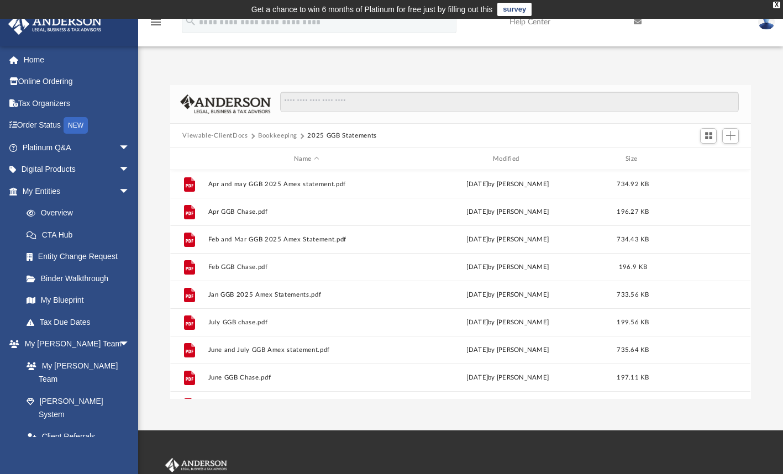
click at [278, 134] on button "Bookkeeping" at bounding box center [277, 136] width 39 height 10
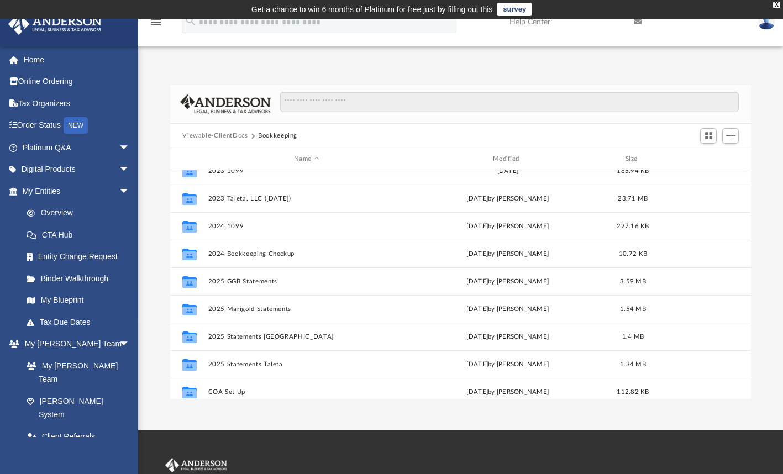
scroll to position [4, 0]
